Goal: Task Accomplishment & Management: Use online tool/utility

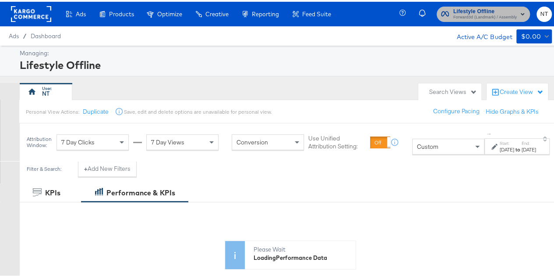
click at [485, 10] on span "Lifestyle Offline" at bounding box center [486, 9] width 64 height 9
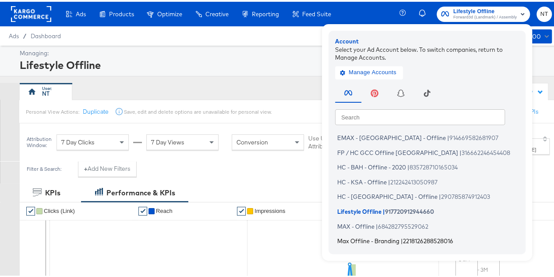
click at [371, 237] on span "Max Offline - Branding" at bounding box center [368, 238] width 62 height 7
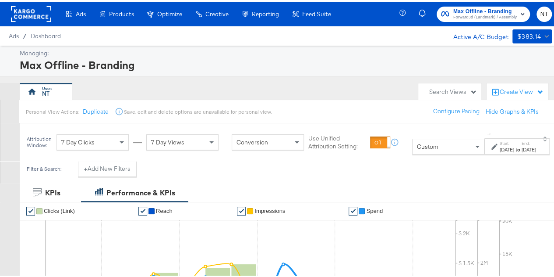
click at [500, 138] on div "Start: Sep 1st 2025 to End: Sep 15th 2025" at bounding box center [518, 144] width 36 height 13
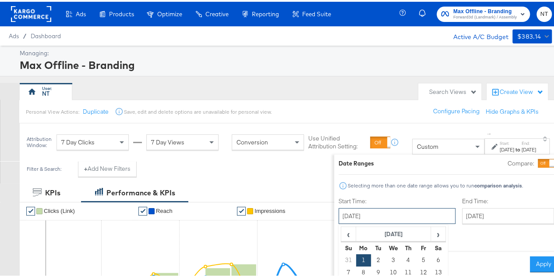
click at [375, 218] on input "September 1st 2025" at bounding box center [397, 214] width 117 height 16
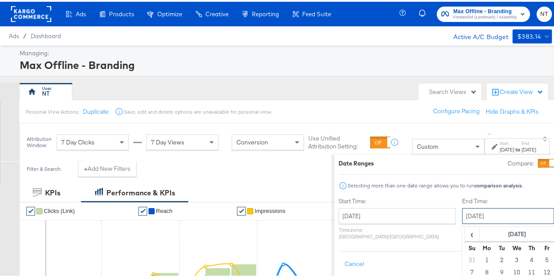
click at [466, 213] on input "September 15th 2025" at bounding box center [508, 214] width 92 height 16
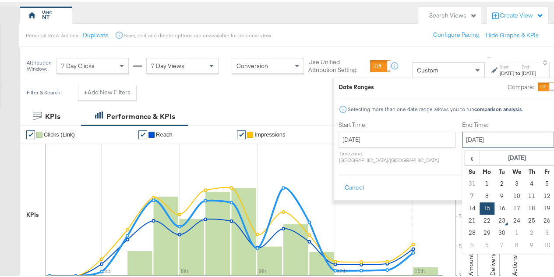
scroll to position [77, 0]
click at [479, 218] on td "22" at bounding box center [486, 218] width 15 height 12
type input "September 22nd 2025"
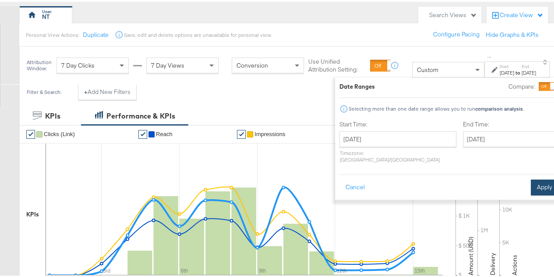
click at [531, 177] on button "Apply" at bounding box center [545, 185] width 28 height 16
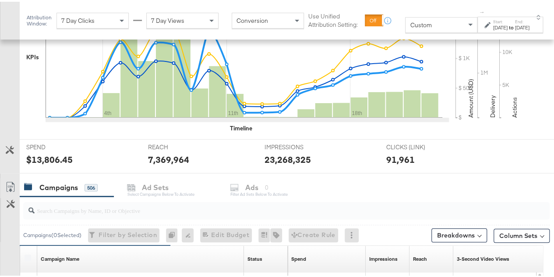
scroll to position [236, 0]
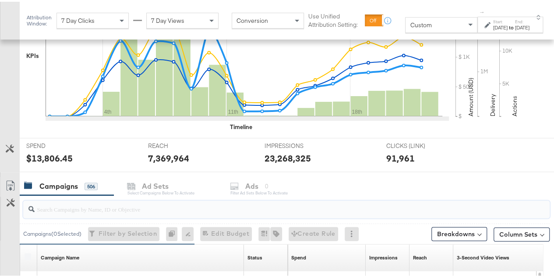
click at [104, 206] on input "search" at bounding box center [269, 203] width 469 height 17
paste input "branding-sep-2025"
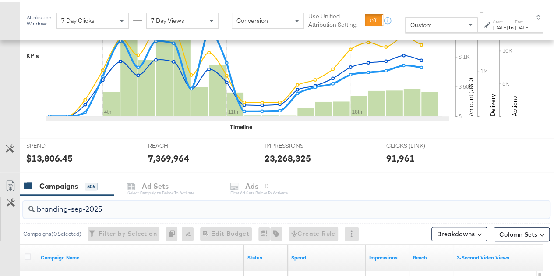
type input "branding-sep-2025"
click at [418, 188] on div "Campaigns 506 Ad Sets Select Campaigns below to activate Ads 0 Filter Ad Sets b…" at bounding box center [290, 184] width 541 height 19
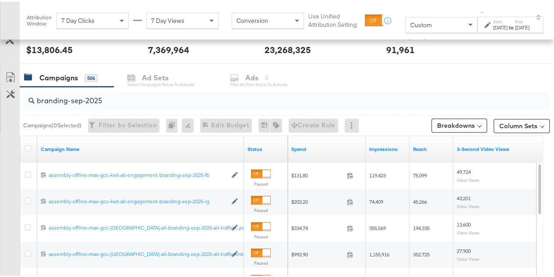
scroll to position [347, 0]
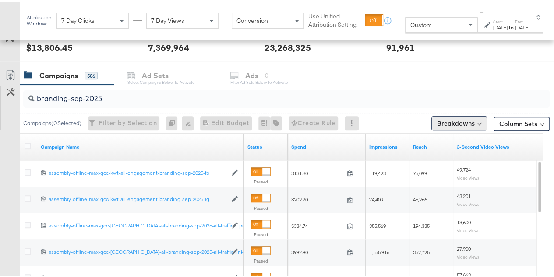
click at [455, 119] on button "Breakdowns" at bounding box center [460, 121] width 56 height 14
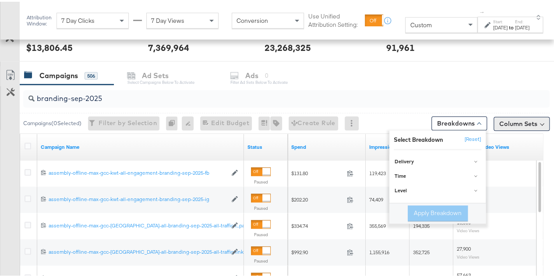
click at [504, 117] on button "Column Sets" at bounding box center [522, 122] width 56 height 14
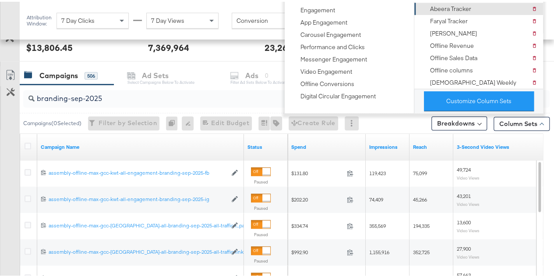
click at [454, 4] on div "Abeera Tracker" at bounding box center [450, 7] width 41 height 8
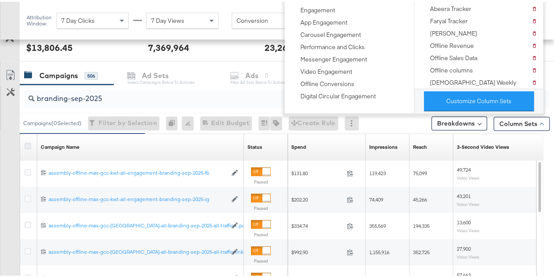
click at [29, 143] on icon at bounding box center [28, 144] width 7 height 7
click at [0, 0] on input "checkbox" at bounding box center [0, 0] width 0 height 0
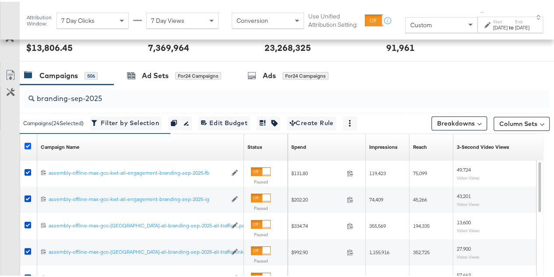
click at [25, 142] on icon at bounding box center [28, 144] width 7 height 7
click at [0, 0] on input "checkbox" at bounding box center [0, 0] width 0 height 0
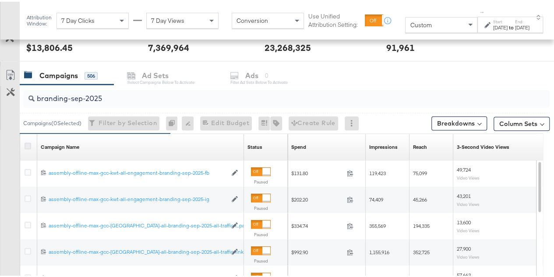
click at [25, 142] on icon at bounding box center [28, 144] width 7 height 7
click at [0, 0] on input "checkbox" at bounding box center [0, 0] width 0 height 0
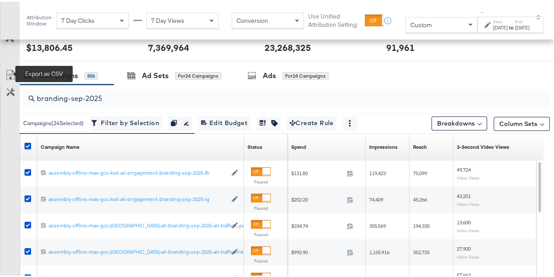
click at [8, 68] on icon at bounding box center [10, 73] width 11 height 11
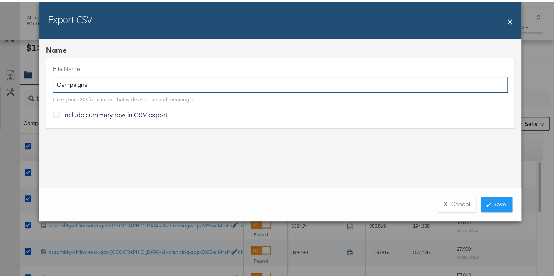
click at [169, 85] on input "Campaigns" at bounding box center [280, 83] width 455 height 16
paste input "branding-sep-2025"
type input "branding-sep-2025"
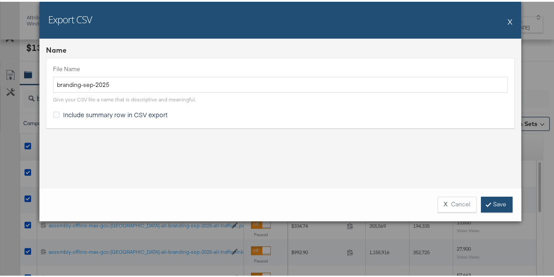
click at [488, 204] on link "Save" at bounding box center [497, 203] width 32 height 16
